Goal: Task Accomplishment & Management: Use online tool/utility

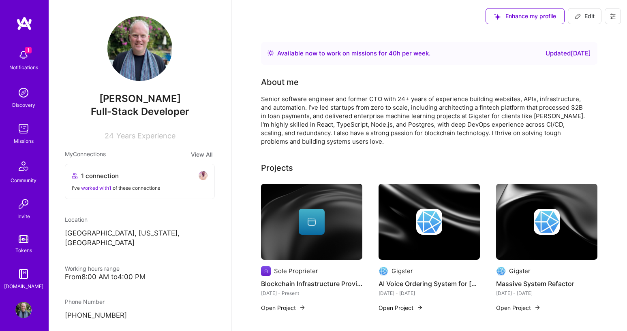
click at [21, 100] on img at bounding box center [23, 93] width 16 height 16
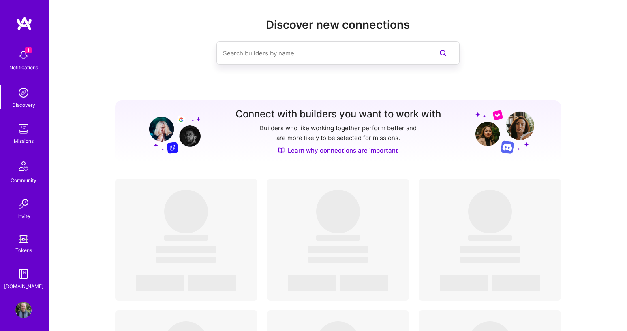
scroll to position [15, 0]
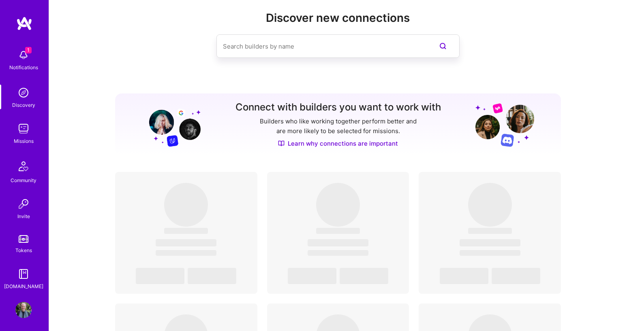
click at [29, 54] on img at bounding box center [23, 55] width 16 height 16
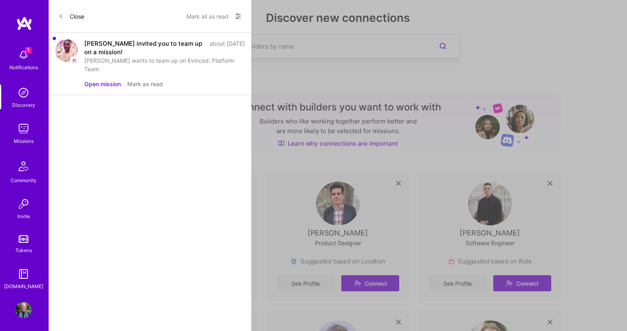
click at [106, 80] on button "Open mission" at bounding box center [102, 84] width 36 height 9
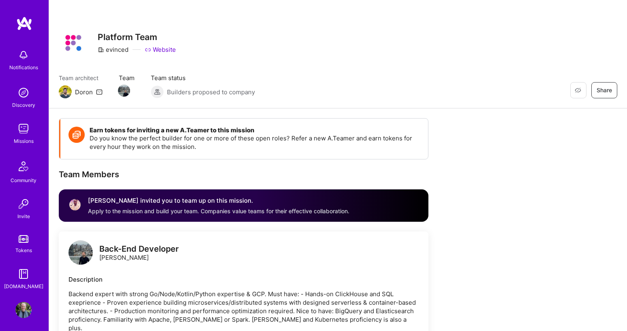
click at [21, 97] on img at bounding box center [23, 93] width 16 height 16
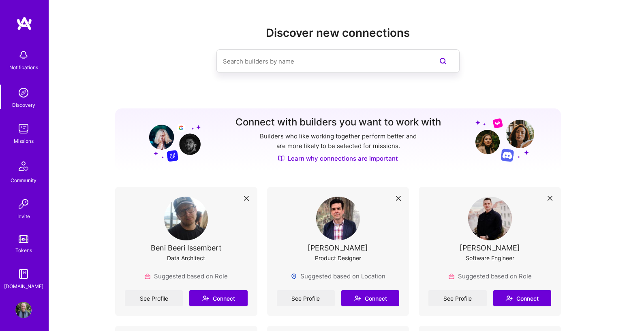
click at [22, 128] on img at bounding box center [23, 129] width 16 height 16
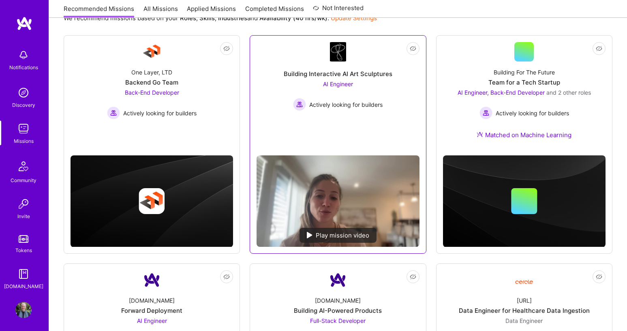
scroll to position [108, 0]
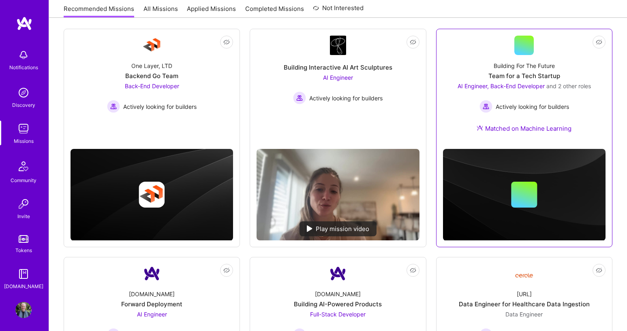
click at [583, 98] on div "AI Engineer, Back-End Developer and 2 other roles Actively looking for builders" at bounding box center [523, 97] width 133 height 31
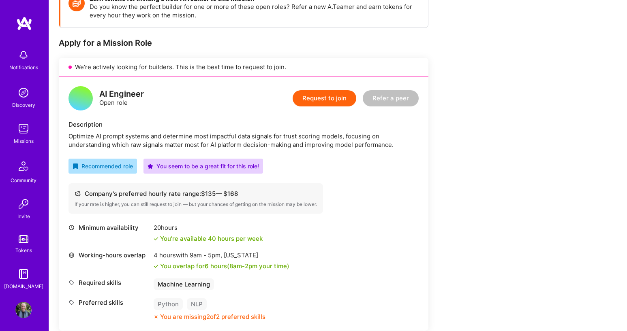
scroll to position [133, 0]
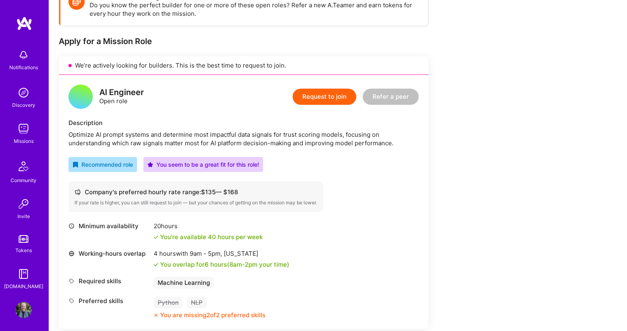
click at [236, 139] on div "Optimize AI prompt systems and determine most impactful data signals for trust …" at bounding box center [243, 138] width 350 height 17
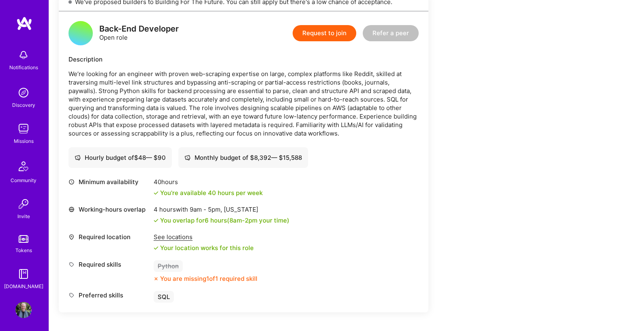
scroll to position [1056, 0]
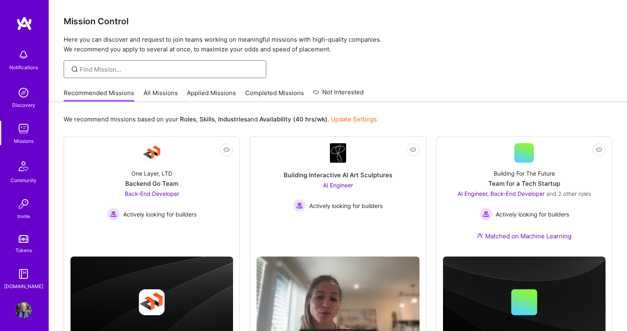
click at [149, 71] on input at bounding box center [170, 69] width 180 height 9
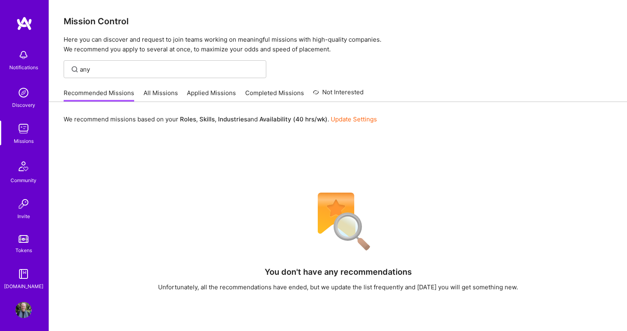
click at [170, 93] on link "All Missions" at bounding box center [160, 95] width 34 height 13
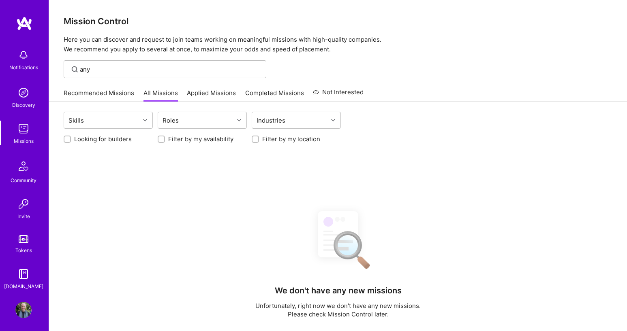
click at [141, 64] on div "any" at bounding box center [165, 69] width 203 height 18
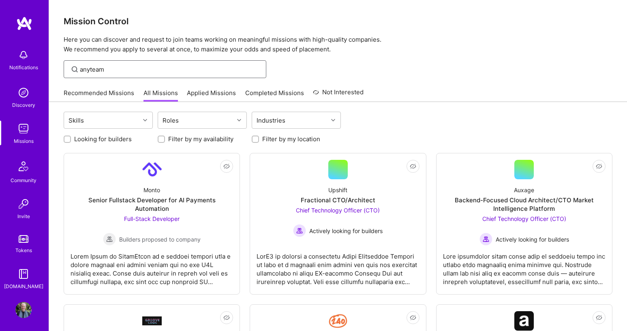
type input "anyteam"
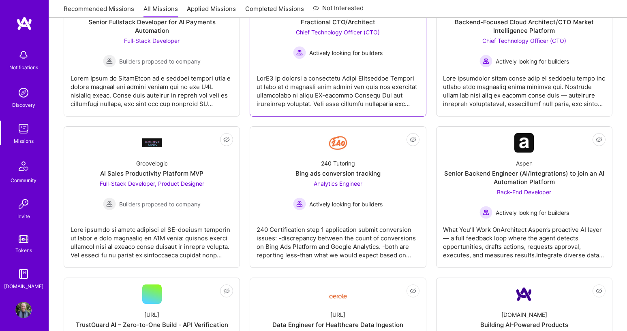
scroll to position [196, 0]
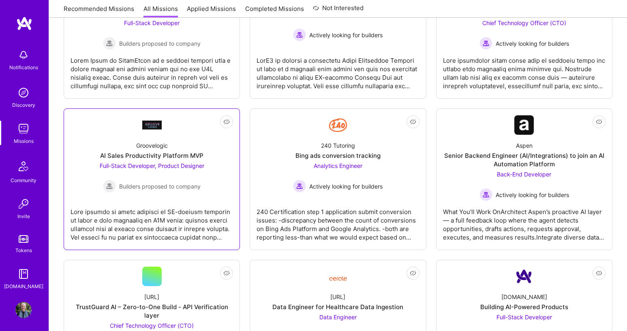
click at [213, 193] on link "Not Interested Groovelogic AI Sales Productivity Platform MVP Full-Stack Develo…" at bounding box center [151, 179] width 162 height 128
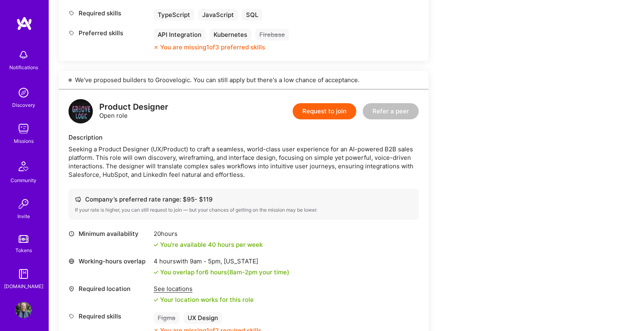
scroll to position [465, 0]
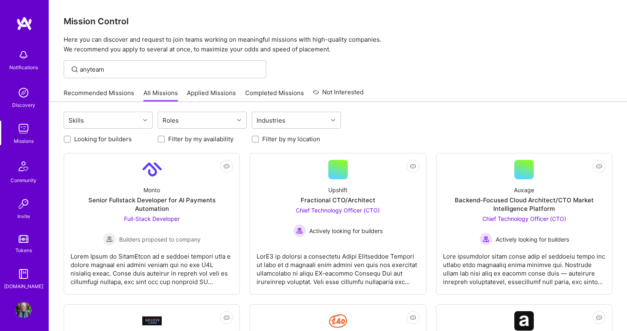
click at [85, 92] on link "Recommended Missions" at bounding box center [99, 95] width 70 height 13
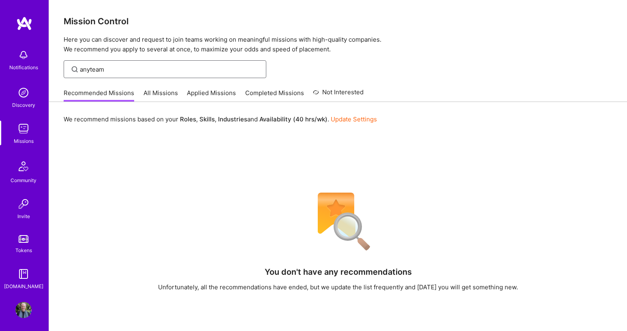
click at [89, 70] on input "anyteam" at bounding box center [170, 69] width 180 height 9
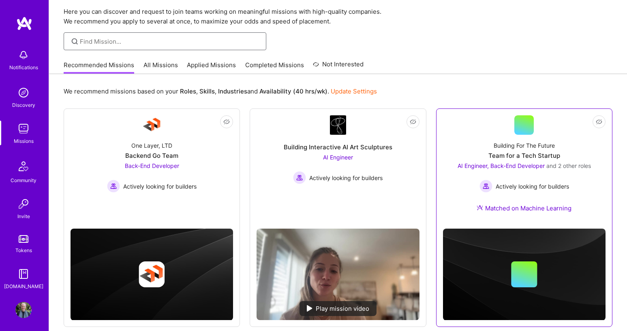
scroll to position [30, 0]
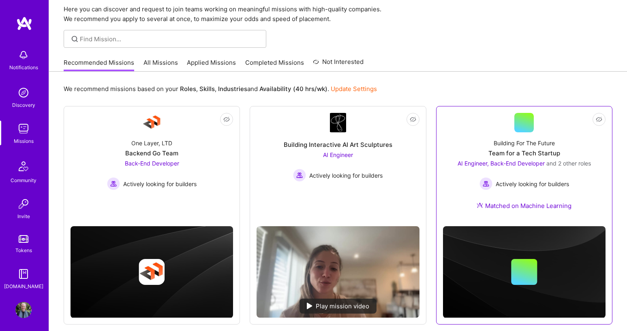
click at [593, 176] on div "Building For The Future Team for a Tech Startup AI Engineer, Back-End Developer…" at bounding box center [524, 175] width 162 height 87
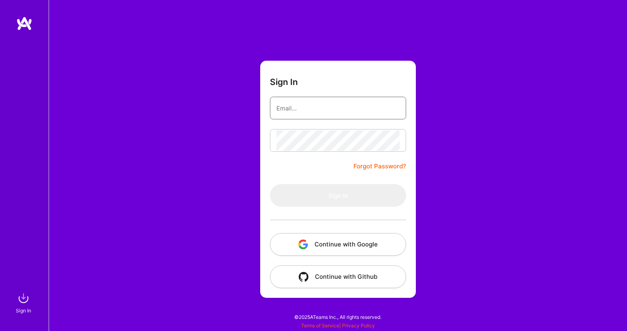
click at [342, 112] on input "email" at bounding box center [337, 108] width 123 height 21
type input "michael.depetrillo@gmail.com"
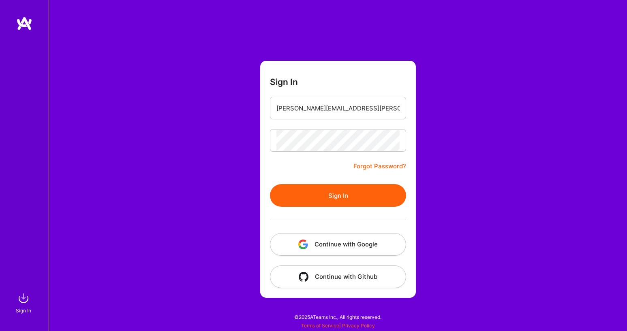
click at [333, 198] on button "Sign In" at bounding box center [338, 195] width 136 height 23
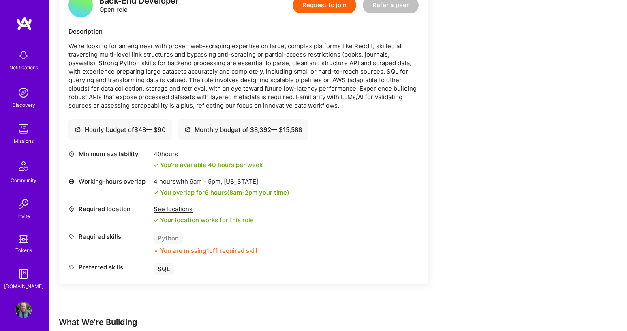
scroll to position [1079, 0]
